Goal: Task Accomplishment & Management: Use online tool/utility

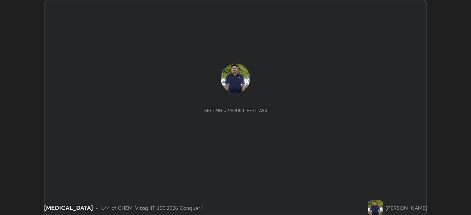
scroll to position [215, 471]
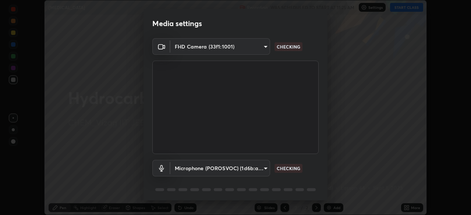
type input "da0c20431b424079349d444c11047d9f3d8fa2bd06c693e6a5e2fece50f7943c"
click at [265, 167] on body "Erase all [MEDICAL_DATA] Recording WAS SCHEDULED TO START AT 11:25 AM Settings …" at bounding box center [235, 107] width 471 height 215
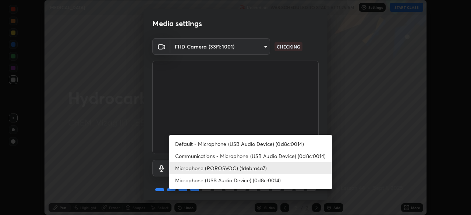
click at [254, 155] on li "Communications - Microphone (USB Audio Device) (0d8c:0014)" at bounding box center [250, 156] width 163 height 12
type input "communications"
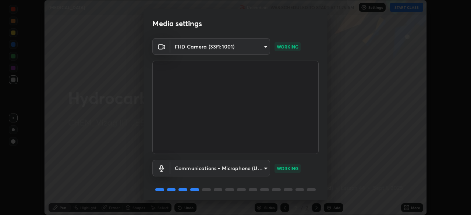
scroll to position [26, 0]
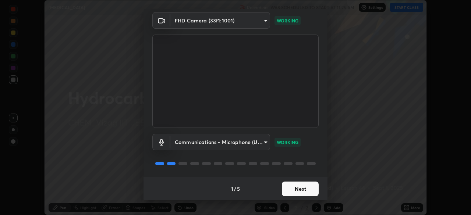
click at [302, 188] on button "Next" at bounding box center [300, 189] width 37 height 15
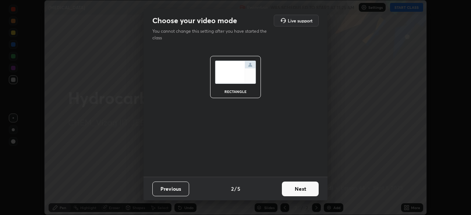
click at [302, 190] on button "Next" at bounding box center [300, 189] width 37 height 15
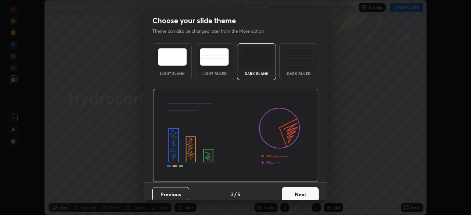
click at [301, 191] on button "Next" at bounding box center [300, 194] width 37 height 15
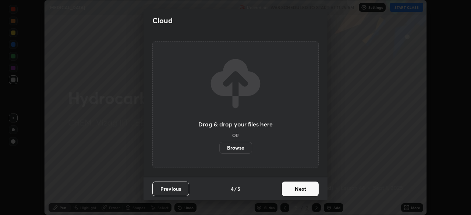
click at [299, 192] on button "Next" at bounding box center [300, 189] width 37 height 15
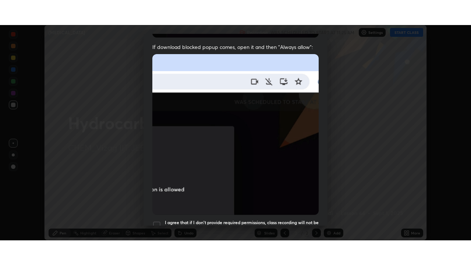
scroll to position [176, 0]
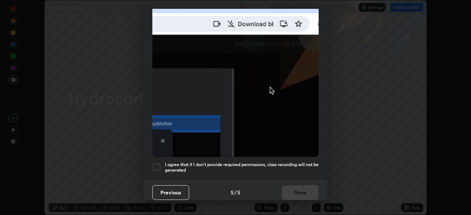
click at [158, 163] on div at bounding box center [156, 167] width 9 height 9
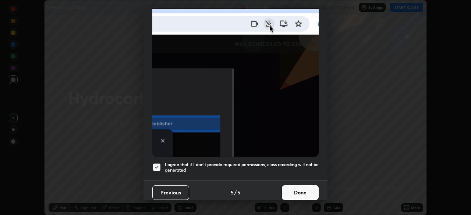
click at [302, 190] on button "Done" at bounding box center [300, 193] width 37 height 15
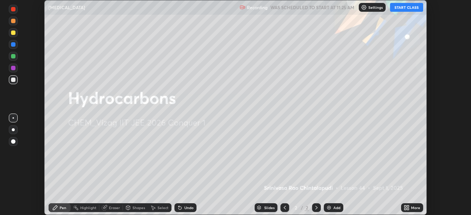
click at [334, 207] on div "Add" at bounding box center [337, 208] width 7 height 4
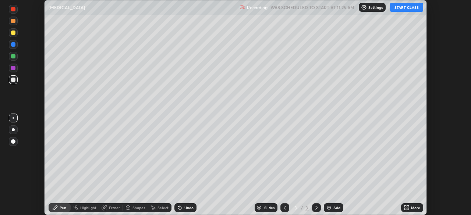
click at [409, 209] on icon at bounding box center [408, 209] width 2 height 2
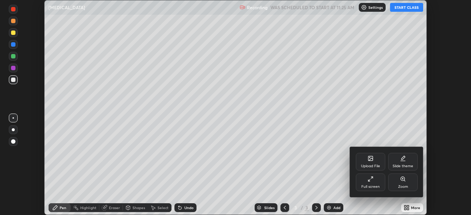
click at [370, 185] on div "Full screen" at bounding box center [371, 187] width 18 height 4
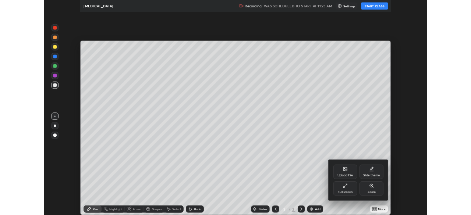
scroll to position [265, 471]
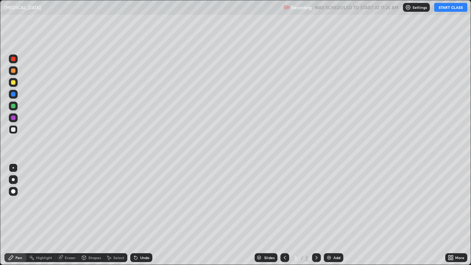
click at [450, 10] on button "START CLASS" at bounding box center [451, 7] width 33 height 9
click at [14, 84] on div at bounding box center [13, 82] width 4 height 4
click at [15, 183] on div at bounding box center [13, 179] width 9 height 9
click at [66, 215] on div "Eraser" at bounding box center [70, 258] width 11 height 4
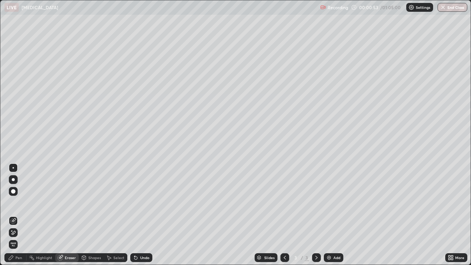
click at [14, 215] on div "Pen" at bounding box center [15, 257] width 22 height 9
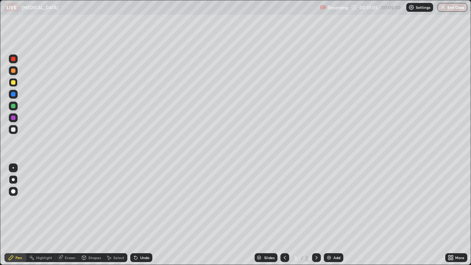
click at [14, 129] on div at bounding box center [13, 129] width 4 height 4
click at [143, 215] on div "Undo" at bounding box center [144, 258] width 9 height 4
click at [13, 109] on div at bounding box center [13, 106] width 9 height 9
click at [13, 82] on div at bounding box center [13, 82] width 4 height 4
click at [11, 130] on div at bounding box center [13, 129] width 4 height 4
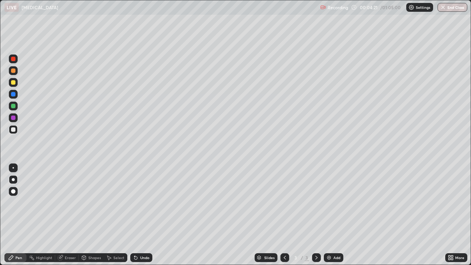
click at [12, 84] on div at bounding box center [13, 82] width 4 height 4
click at [11, 131] on div at bounding box center [13, 129] width 9 height 9
click at [13, 84] on div at bounding box center [13, 82] width 4 height 4
click at [12, 74] on div at bounding box center [13, 70] width 9 height 9
click at [333, 215] on div "Add" at bounding box center [334, 257] width 20 height 9
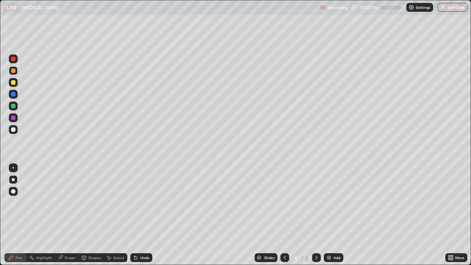
click at [13, 84] on div at bounding box center [13, 82] width 4 height 4
click at [13, 130] on div at bounding box center [13, 129] width 4 height 4
click at [13, 83] on div at bounding box center [13, 82] width 4 height 4
click at [15, 130] on div at bounding box center [13, 129] width 4 height 4
click at [332, 215] on div "Add" at bounding box center [334, 257] width 20 height 9
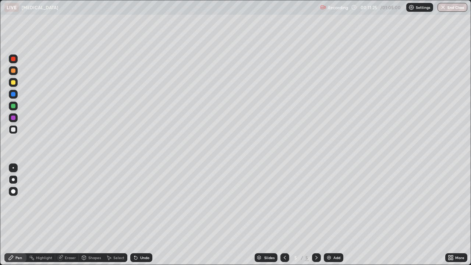
click at [14, 72] on div at bounding box center [13, 71] width 4 height 4
click at [14, 131] on div at bounding box center [13, 129] width 4 height 4
click at [285, 215] on icon at bounding box center [285, 258] width 6 height 6
click at [316, 215] on icon at bounding box center [317, 258] width 6 height 6
click at [14, 85] on div at bounding box center [13, 82] width 9 height 9
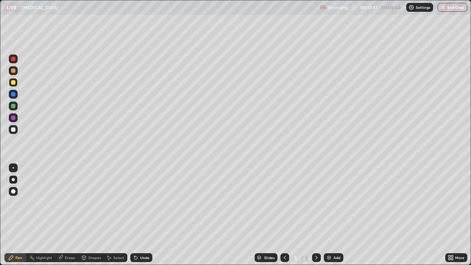
click at [142, 215] on div "Undo" at bounding box center [141, 257] width 22 height 9
click at [146, 215] on div "Undo" at bounding box center [144, 258] width 9 height 4
click at [144, 215] on div "Undo" at bounding box center [144, 258] width 9 height 4
click at [330, 215] on img at bounding box center [329, 258] width 6 height 6
click at [284, 215] on icon at bounding box center [285, 258] width 6 height 6
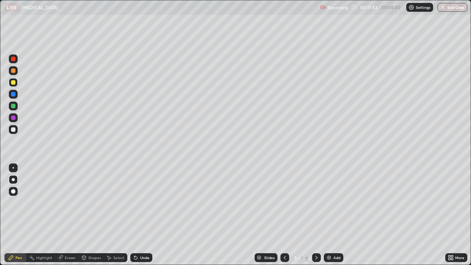
click at [316, 215] on icon at bounding box center [317, 258] width 2 height 4
click at [14, 131] on div at bounding box center [13, 129] width 4 height 4
click at [13, 72] on div at bounding box center [13, 71] width 4 height 4
click at [140, 215] on div "Undo" at bounding box center [144, 258] width 9 height 4
click at [141, 215] on div "Undo" at bounding box center [141, 257] width 22 height 9
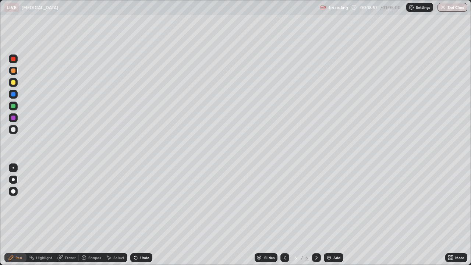
click at [14, 132] on div at bounding box center [13, 129] width 9 height 9
click at [140, 215] on div "Undo" at bounding box center [144, 258] width 9 height 4
click at [143, 215] on div "Undo" at bounding box center [144, 258] width 9 height 4
click at [13, 83] on div at bounding box center [13, 82] width 4 height 4
click at [15, 131] on div at bounding box center [13, 129] width 4 height 4
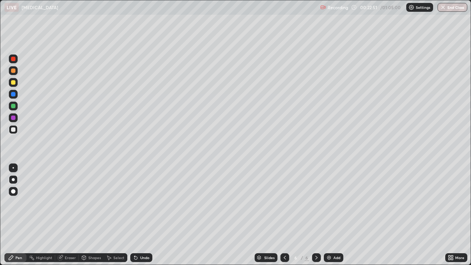
click at [16, 83] on div at bounding box center [13, 82] width 9 height 9
click at [13, 130] on div at bounding box center [13, 129] width 4 height 4
click at [331, 215] on img at bounding box center [329, 258] width 6 height 6
click at [14, 84] on div at bounding box center [13, 82] width 4 height 4
click at [14, 130] on div at bounding box center [13, 129] width 4 height 4
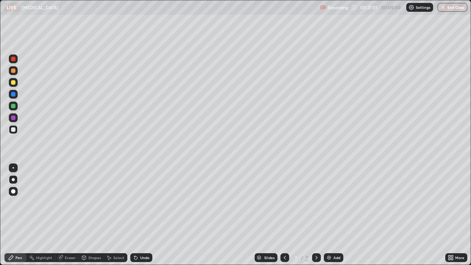
click at [143, 215] on div "Undo" at bounding box center [144, 258] width 9 height 4
click at [11, 83] on div at bounding box center [13, 82] width 4 height 4
click at [138, 215] on div "Undo" at bounding box center [141, 257] width 22 height 9
click at [141, 215] on div "Undo" at bounding box center [144, 258] width 9 height 4
click at [143, 215] on div "Undo" at bounding box center [144, 258] width 9 height 4
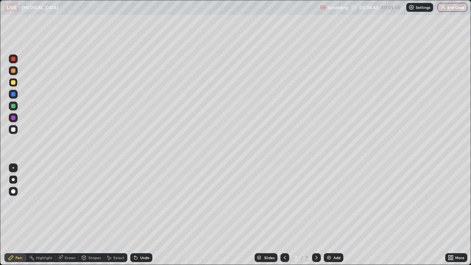
click at [143, 215] on div "Undo" at bounding box center [144, 258] width 9 height 4
click at [141, 215] on div "Undo" at bounding box center [141, 257] width 22 height 9
click at [144, 215] on div "Undo" at bounding box center [144, 258] width 9 height 4
click at [142, 215] on div "Undo" at bounding box center [144, 258] width 9 height 4
click at [145, 215] on div "Undo" at bounding box center [141, 257] width 22 height 9
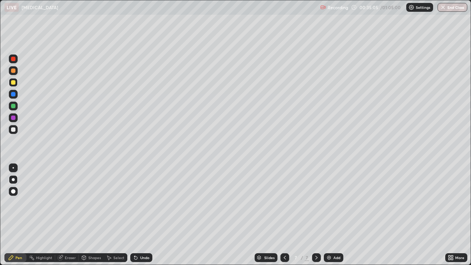
click at [145, 215] on div "Undo" at bounding box center [141, 257] width 22 height 9
click at [143, 215] on div "Undo" at bounding box center [144, 258] width 9 height 4
click at [15, 130] on div at bounding box center [13, 129] width 4 height 4
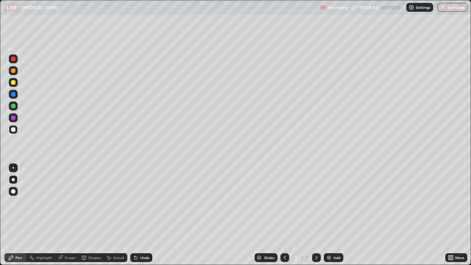
click at [67, 215] on div "Eraser" at bounding box center [70, 258] width 11 height 4
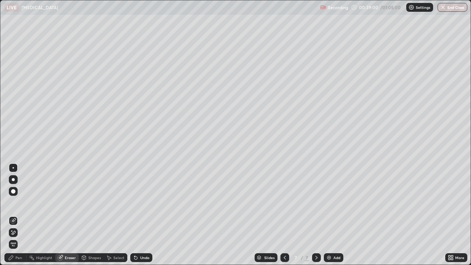
click at [13, 192] on div at bounding box center [13, 191] width 4 height 4
click at [16, 215] on div "Pen" at bounding box center [18, 258] width 7 height 4
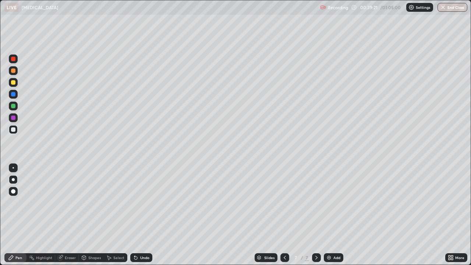
click at [68, 215] on div "Eraser" at bounding box center [70, 258] width 11 height 4
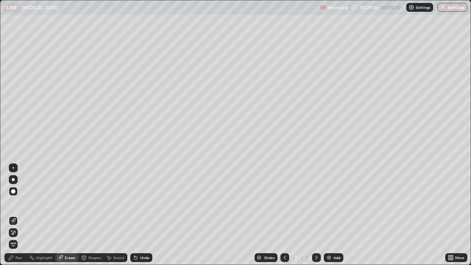
click at [19, 215] on div "Pen" at bounding box center [18, 258] width 7 height 4
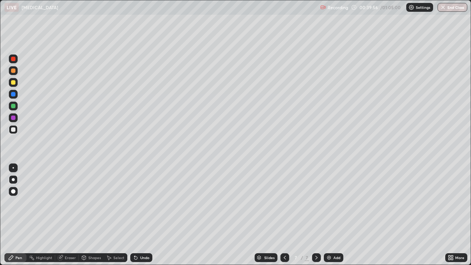
click at [14, 83] on div at bounding box center [13, 82] width 4 height 4
click at [332, 215] on div "Add" at bounding box center [334, 257] width 20 height 9
click at [14, 131] on div at bounding box center [13, 129] width 4 height 4
click at [13, 83] on div at bounding box center [13, 82] width 4 height 4
click at [13, 129] on div at bounding box center [13, 129] width 4 height 4
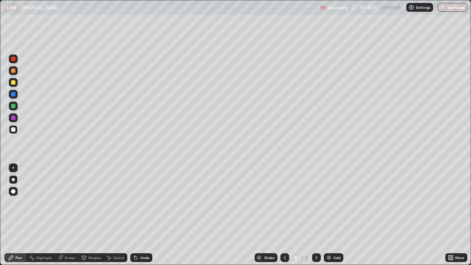
click at [138, 215] on div "Undo" at bounding box center [141, 257] width 22 height 9
click at [137, 215] on icon at bounding box center [136, 258] width 6 height 6
click at [136, 215] on icon at bounding box center [135, 258] width 3 height 3
click at [138, 215] on div "Undo" at bounding box center [141, 257] width 22 height 9
click at [12, 62] on div at bounding box center [13, 59] width 9 height 9
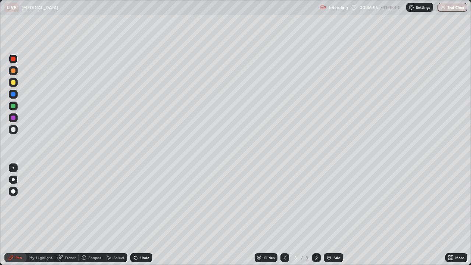
click at [13, 83] on div at bounding box center [13, 82] width 4 height 4
click at [15, 131] on div at bounding box center [13, 129] width 9 height 9
click at [331, 215] on div "Add" at bounding box center [334, 257] width 20 height 9
click at [13, 70] on div at bounding box center [13, 71] width 4 height 4
click at [14, 129] on div at bounding box center [13, 129] width 4 height 4
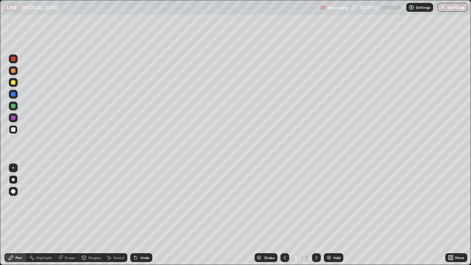
click at [143, 215] on div "Undo" at bounding box center [144, 258] width 9 height 4
click at [142, 215] on div "Undo" at bounding box center [144, 258] width 9 height 4
click at [145, 215] on div "Undo" at bounding box center [144, 258] width 9 height 4
click at [137, 215] on icon at bounding box center [136, 258] width 6 height 6
click at [141, 215] on div "Undo" at bounding box center [141, 257] width 22 height 9
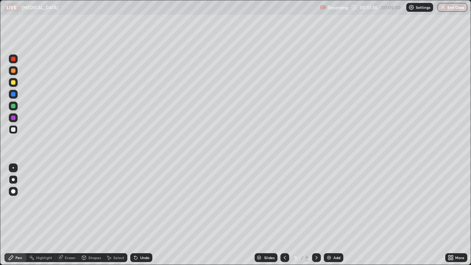
click at [14, 106] on div at bounding box center [13, 106] width 4 height 4
click at [331, 215] on div "Add" at bounding box center [334, 257] width 20 height 9
click at [14, 84] on div at bounding box center [13, 82] width 4 height 4
click at [69, 215] on div "Eraser" at bounding box center [70, 258] width 11 height 4
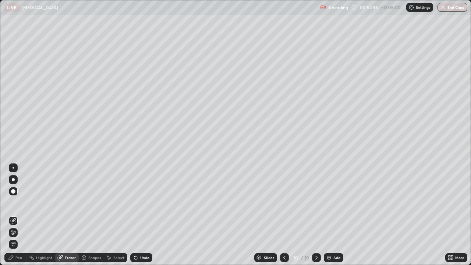
click at [22, 215] on div "Pen" at bounding box center [15, 257] width 22 height 9
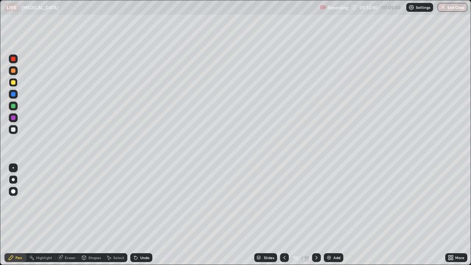
click at [138, 215] on icon at bounding box center [136, 258] width 6 height 6
click at [135, 215] on icon at bounding box center [135, 258] width 3 height 3
click at [455, 9] on button "End Class" at bounding box center [453, 7] width 30 height 9
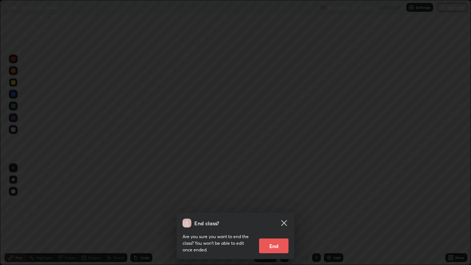
click at [283, 215] on button "End" at bounding box center [273, 246] width 29 height 15
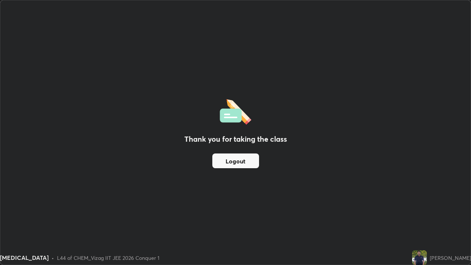
click at [248, 162] on button "Logout" at bounding box center [236, 161] width 47 height 15
click at [240, 160] on button "Logout" at bounding box center [236, 161] width 47 height 15
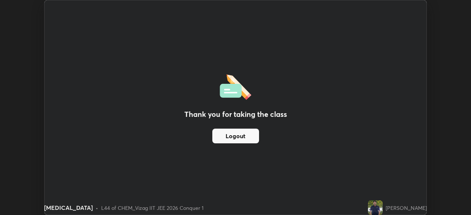
scroll to position [36618, 36362]
